Goal: Navigation & Orientation: Understand site structure

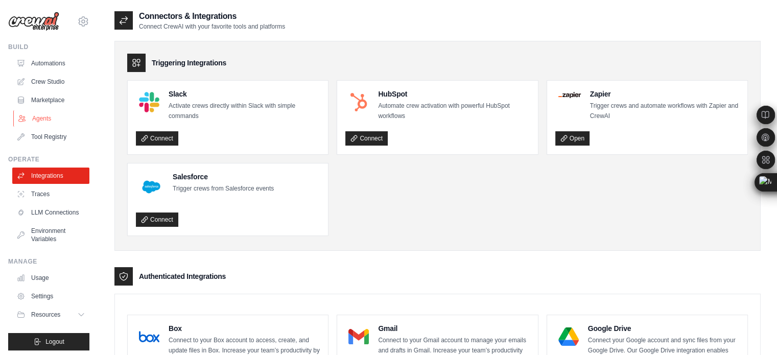
click at [47, 124] on link "Agents" at bounding box center [51, 118] width 77 height 16
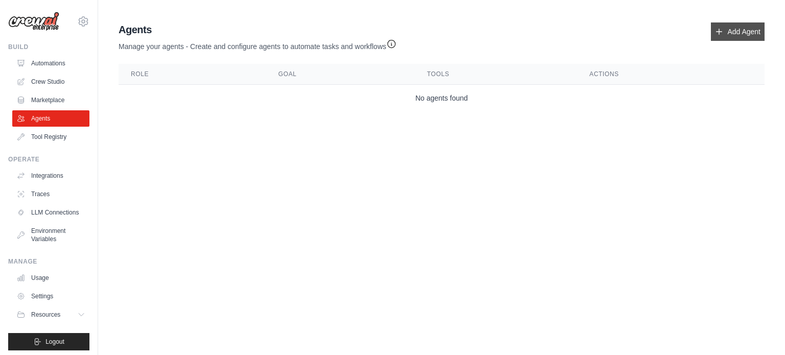
click at [726, 31] on link "Add Agent" at bounding box center [738, 31] width 54 height 18
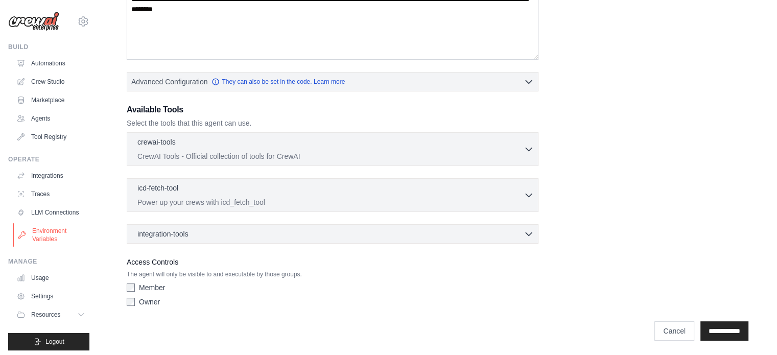
scroll to position [11, 0]
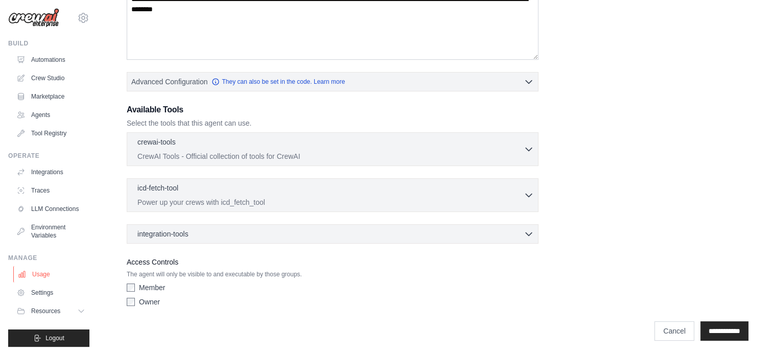
click at [45, 279] on link "Usage" at bounding box center [51, 274] width 77 height 16
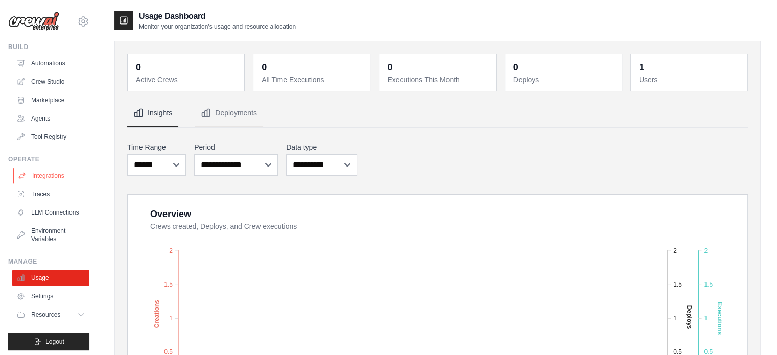
click at [52, 175] on link "Integrations" at bounding box center [51, 176] width 77 height 16
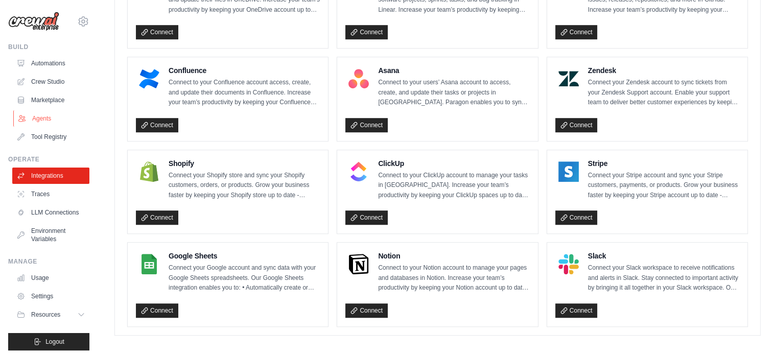
scroll to position [11, 0]
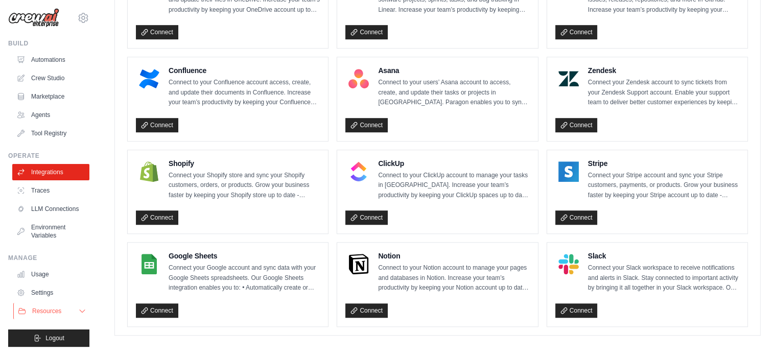
click at [45, 313] on span "Resources" at bounding box center [46, 311] width 29 height 8
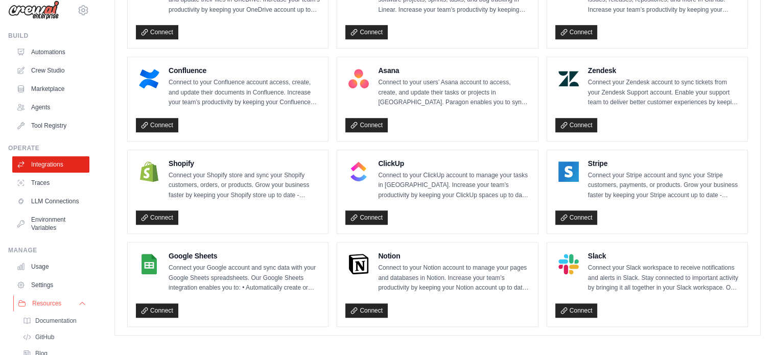
scroll to position [85, 0]
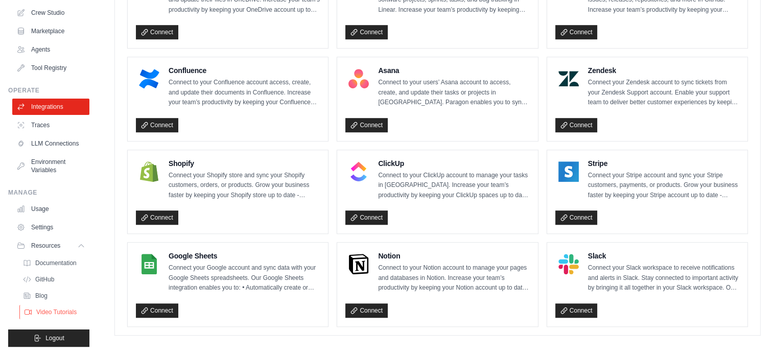
click at [58, 308] on span "Video Tutorials" at bounding box center [56, 312] width 40 height 8
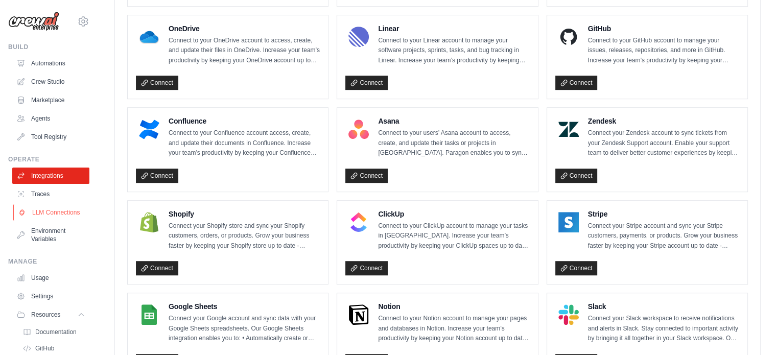
scroll to position [577, 0]
